Goal: Check status

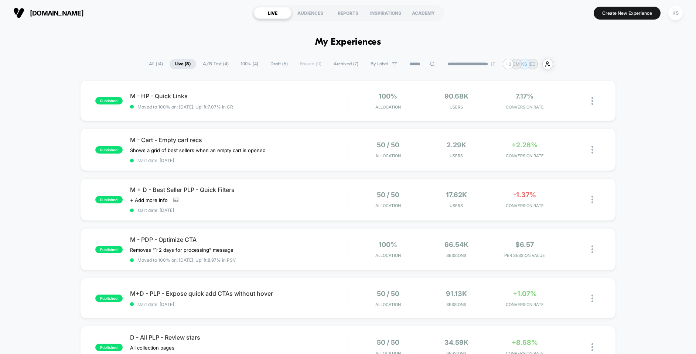
click at [247, 66] on span "100% ( 4 )" at bounding box center [249, 64] width 28 height 10
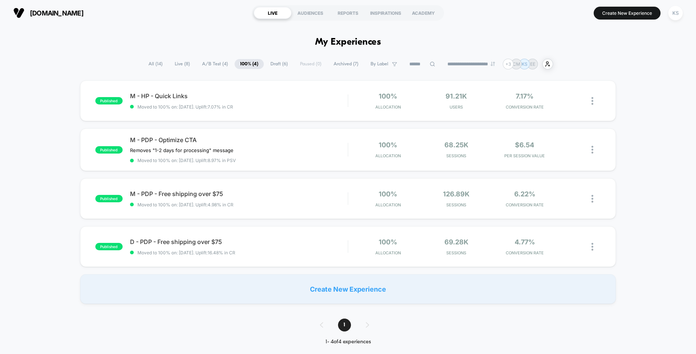
click at [180, 66] on span "Live ( 8 )" at bounding box center [182, 64] width 26 height 10
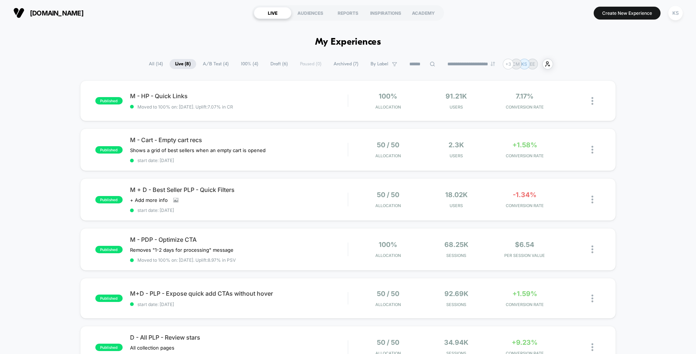
click at [239, 63] on span "100% ( 4 )" at bounding box center [249, 64] width 28 height 10
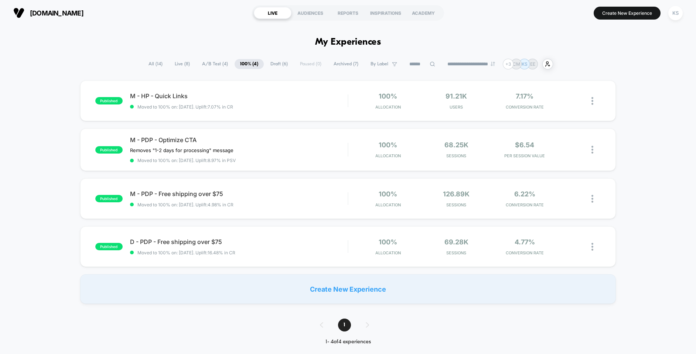
click at [202, 64] on span "A/B Test ( 4 )" at bounding box center [215, 64] width 37 height 10
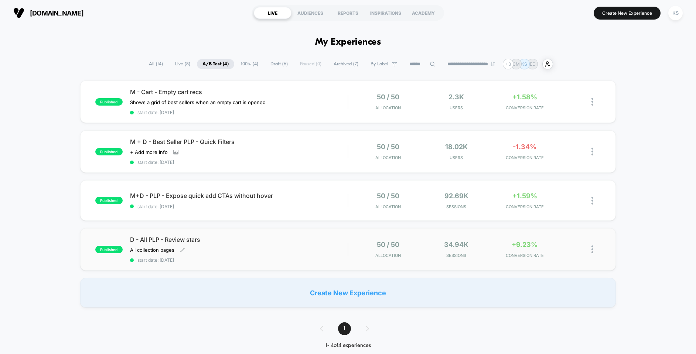
click at [278, 255] on div "D - All PLP - Review stars All collection pages﻿ Click to edit experience detai…" at bounding box center [239, 249] width 218 height 27
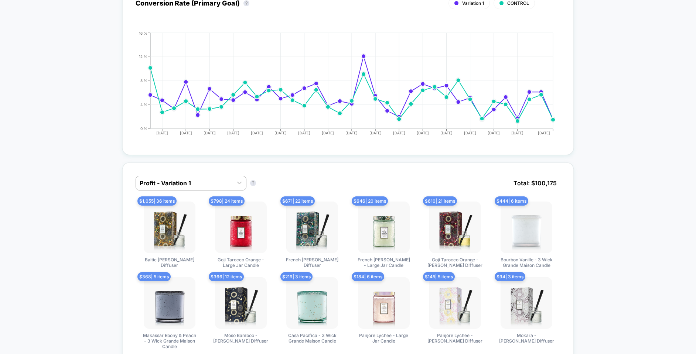
scroll to position [362, 0]
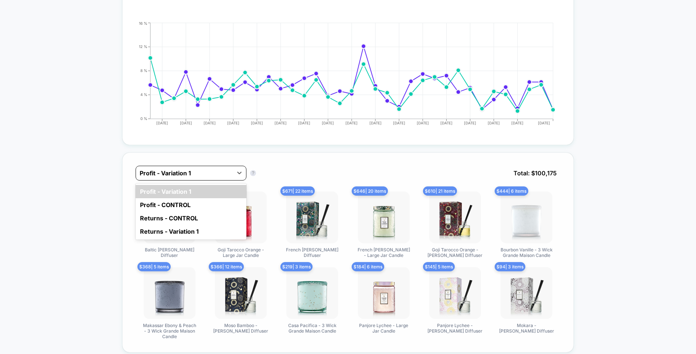
click at [169, 170] on div at bounding box center [184, 173] width 89 height 9
click at [193, 199] on div "Profit - CONTROL" at bounding box center [191, 204] width 111 height 13
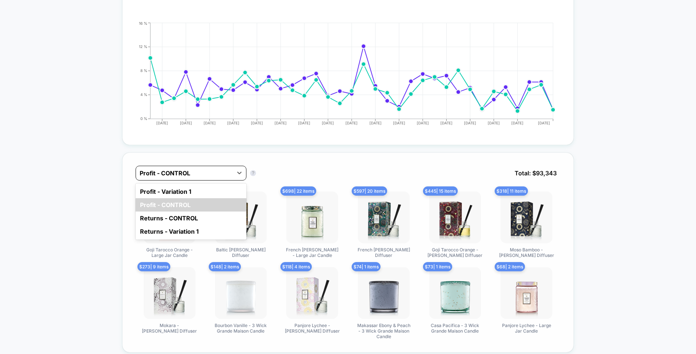
click at [218, 178] on div "Profit - CONTROL" at bounding box center [184, 173] width 97 height 12
click at [218, 192] on div "Profit - Variation 1" at bounding box center [191, 191] width 111 height 13
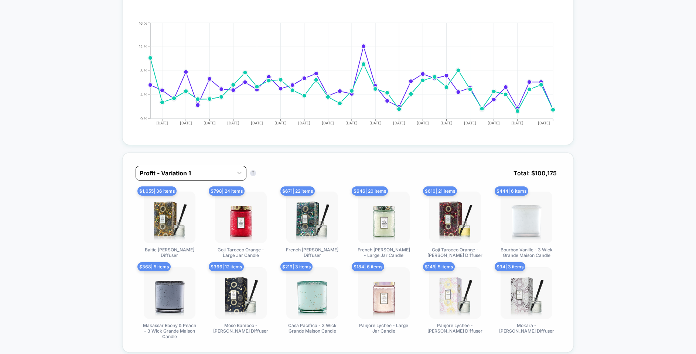
click at [221, 173] on div at bounding box center [184, 173] width 89 height 9
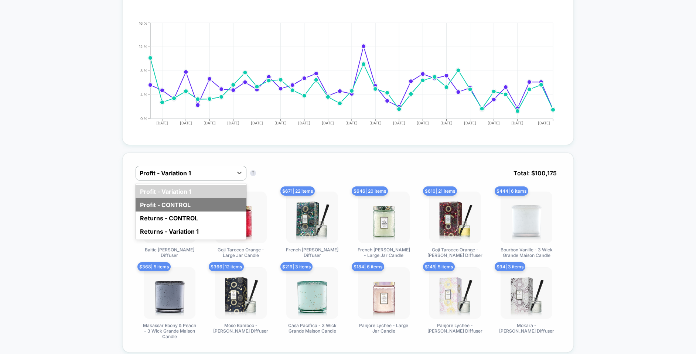
click at [223, 199] on div "Profit - CONTROL" at bounding box center [191, 204] width 111 height 13
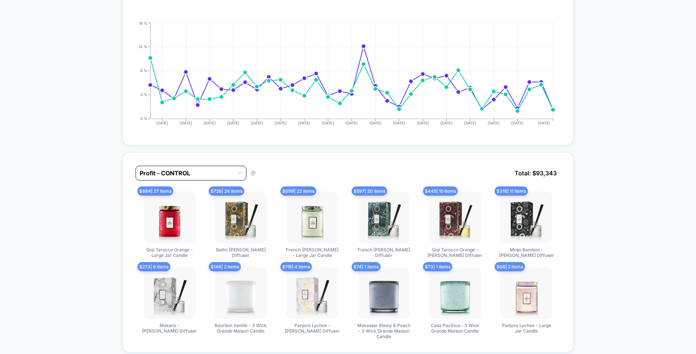
click at [222, 173] on div at bounding box center [184, 173] width 89 height 9
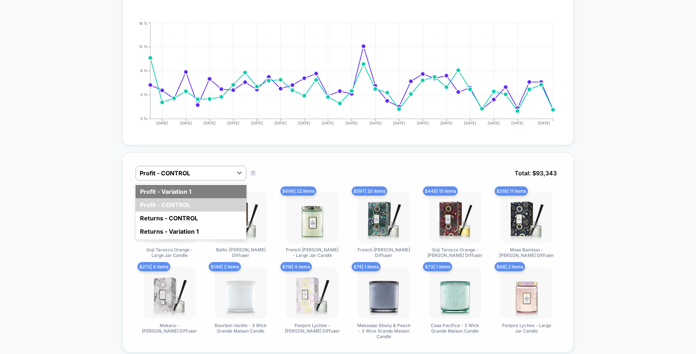
click at [225, 189] on div "Profit - Variation 1" at bounding box center [191, 191] width 111 height 13
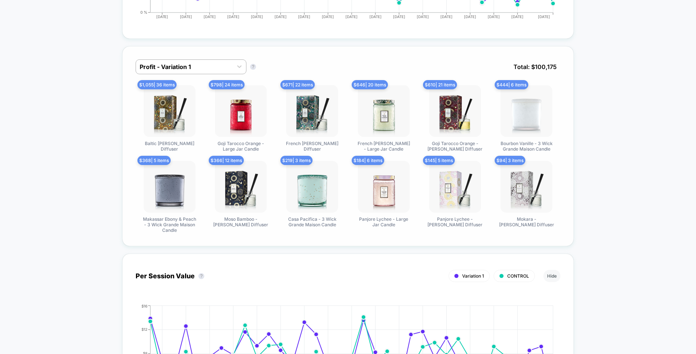
scroll to position [472, 0]
